Goal: Task Accomplishment & Management: Manage account settings

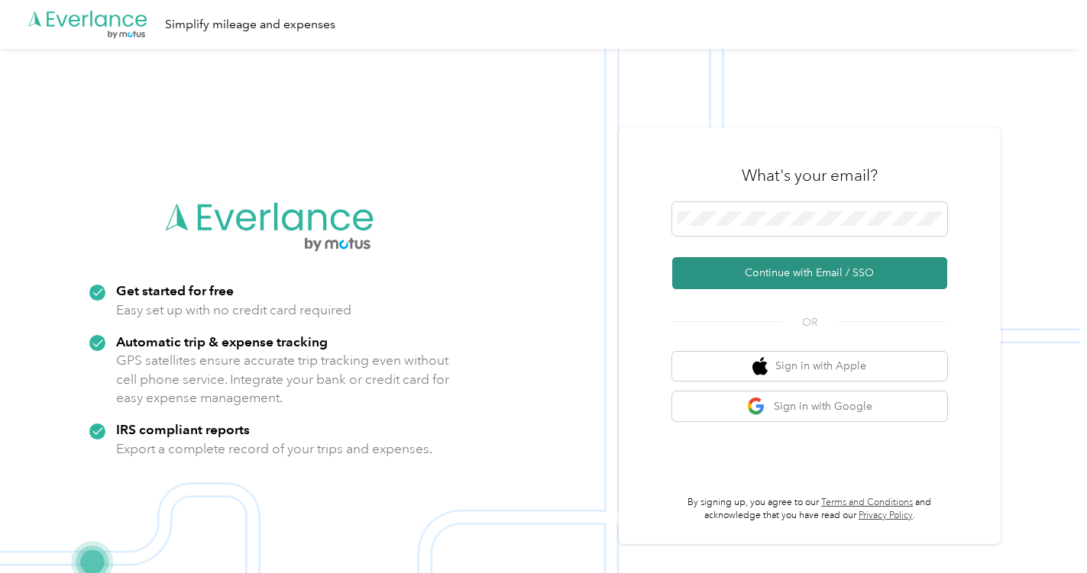
click at [769, 271] on button "Continue with Email / SSO" at bounding box center [809, 273] width 275 height 32
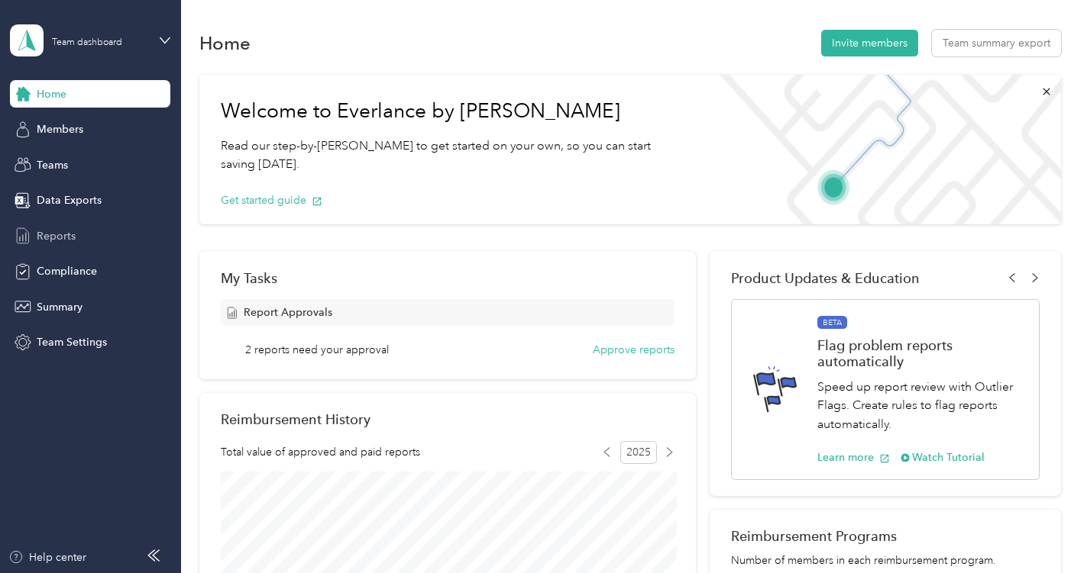
click at [60, 235] on span "Reports" at bounding box center [56, 236] width 39 height 16
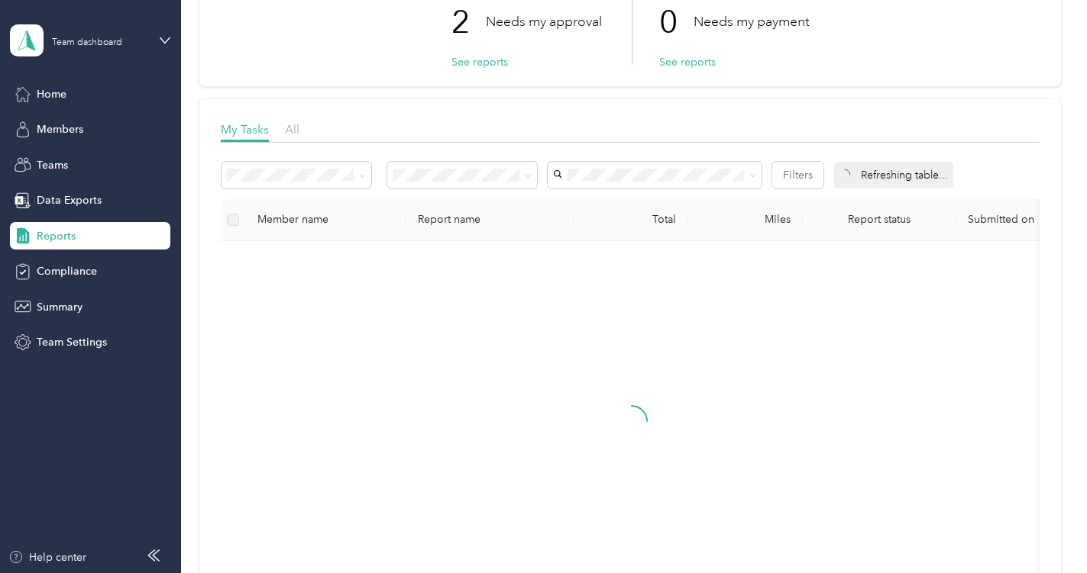
scroll to position [121, 0]
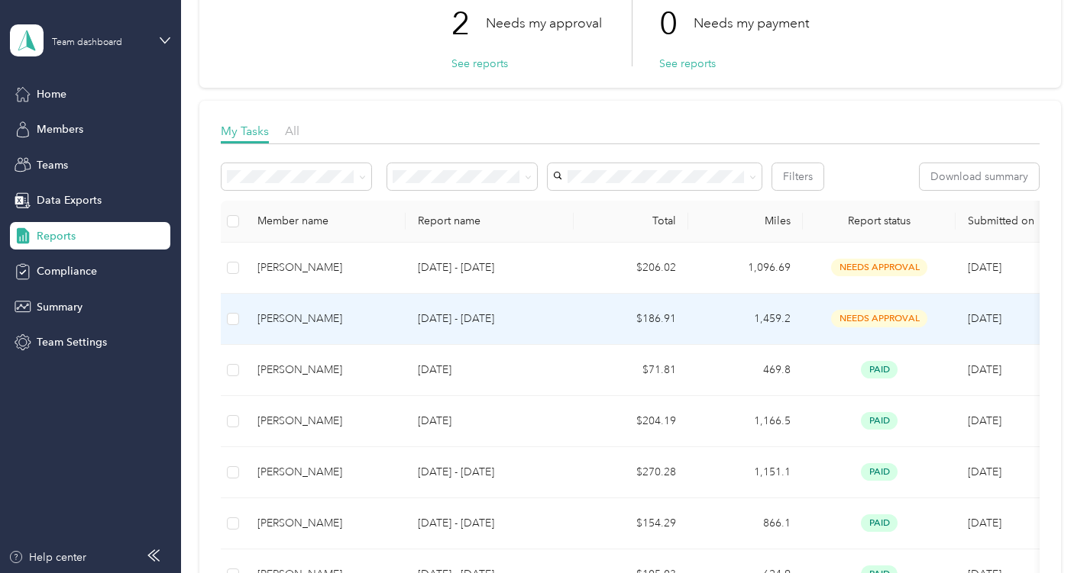
click at [280, 322] on div "Nathan Wells" at bounding box center [325, 319] width 136 height 17
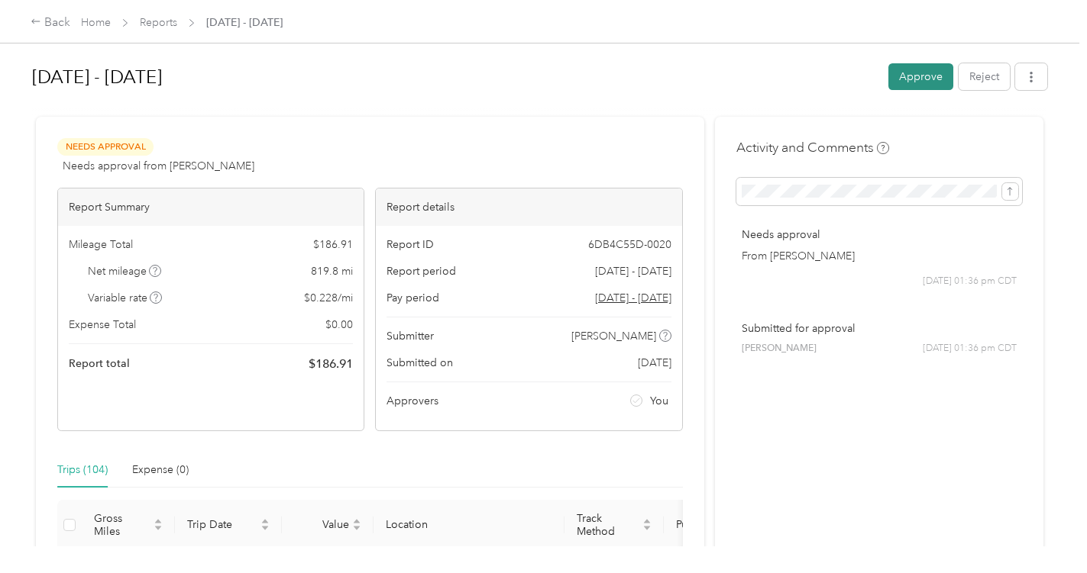
click at [920, 73] on button "Approve" at bounding box center [920, 76] width 65 height 27
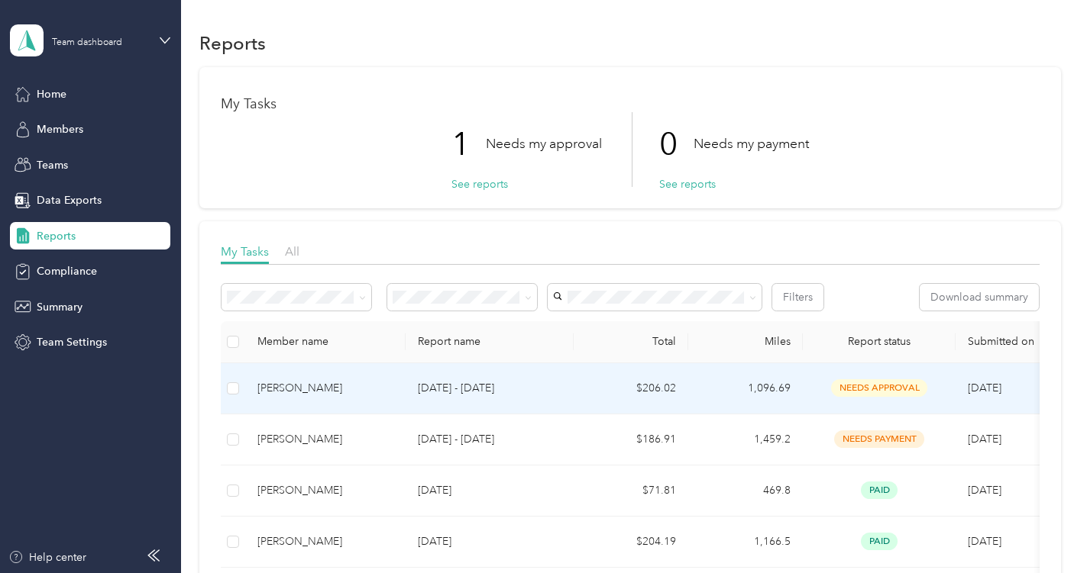
click at [294, 389] on div "Steven Cooper" at bounding box center [325, 388] width 136 height 17
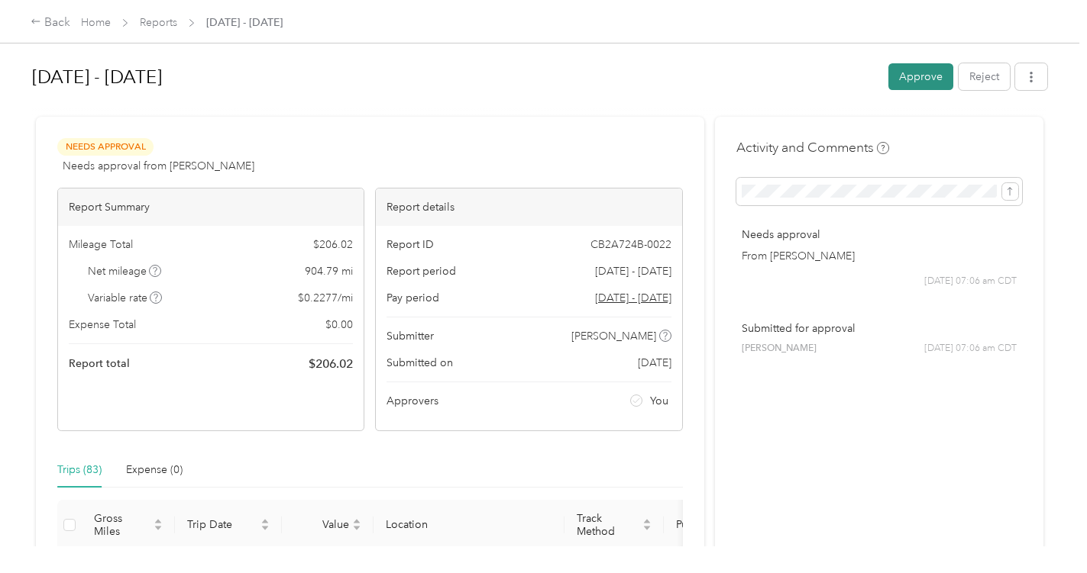
click at [912, 76] on button "Approve" at bounding box center [920, 76] width 65 height 27
